Goal: Check status

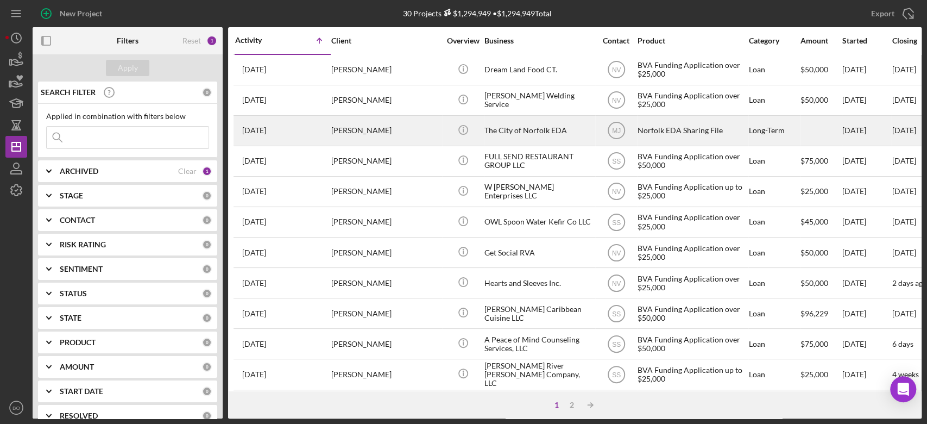
click at [366, 134] on div "[PERSON_NAME]" at bounding box center [385, 130] width 109 height 29
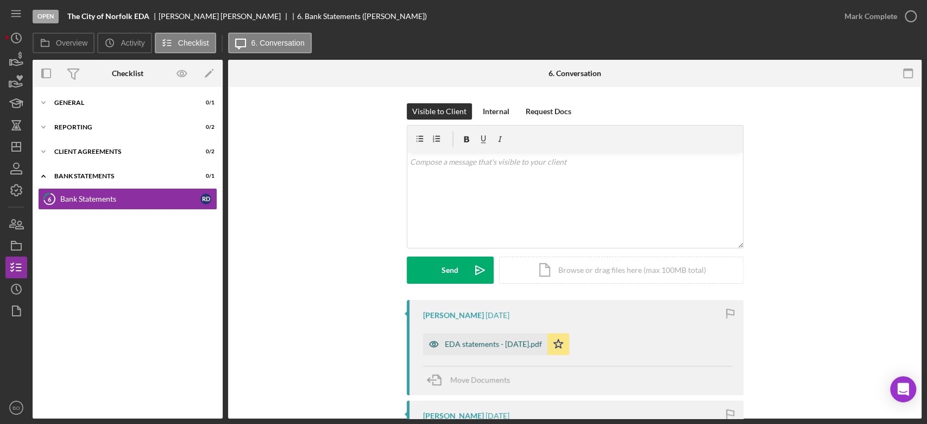
click at [478, 341] on div "EDA statements - [DATE].pdf" at bounding box center [493, 344] width 97 height 9
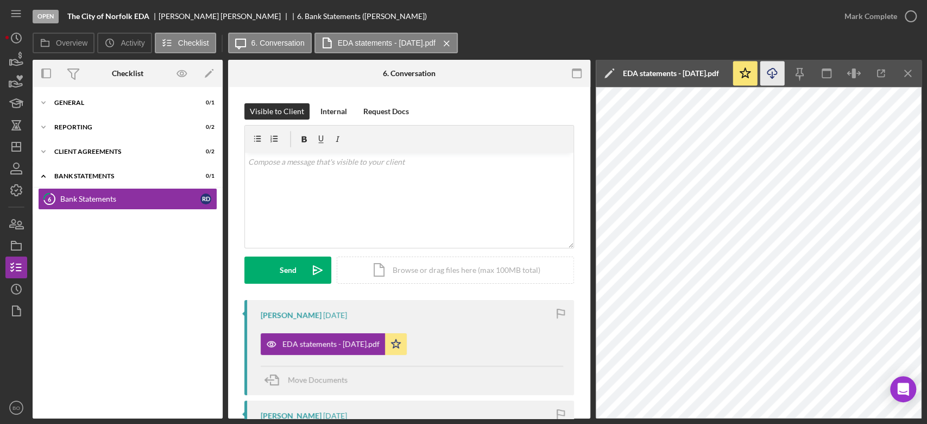
click at [773, 74] on icon "Icon/Download" at bounding box center [773, 73] width 24 height 24
click at [73, 120] on div "Icon/Expander Reporting 0 / 2" at bounding box center [128, 127] width 190 height 22
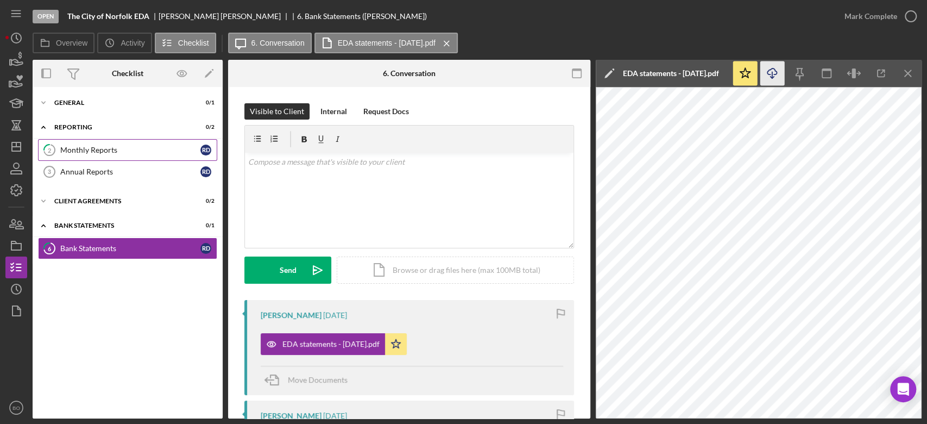
click at [82, 153] on div "Monthly Reports" at bounding box center [130, 150] width 140 height 9
